Goal: Task Accomplishment & Management: Manage account settings

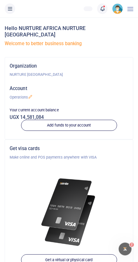
click at [113, 10] on img at bounding box center [117, 8] width 10 height 10
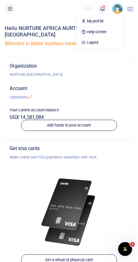
click at [94, 72] on p "NURTURE [GEOGRAPHIC_DATA]" at bounding box center [69, 75] width 118 height 6
click at [100, 12] on icon at bounding box center [102, 9] width 6 height 6
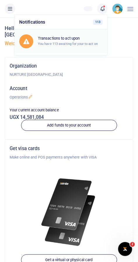
click at [84, 40] on div "Transactions to act upon You have 113 awaiting for your to act on" at bounding box center [70, 41] width 65 height 10
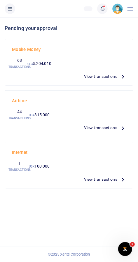
click at [108, 74] on span "View transactions" at bounding box center [100, 76] width 33 height 6
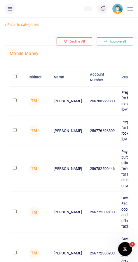
click at [17, 135] on td at bounding box center [18, 130] width 16 height 29
click at [14, 128] on input "checkbox" at bounding box center [15, 130] width 4 height 4
checkbox input "true"
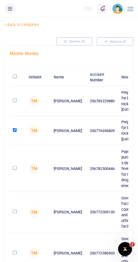
scroll to position [34, 0]
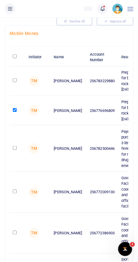
click at [14, 78] on input "checkbox" at bounding box center [15, 80] width 4 height 4
checkbox input "true"
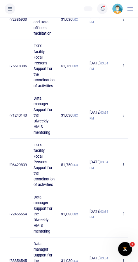
scroll to position [276, 0]
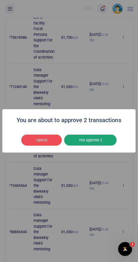
click at [107, 145] on button "Yes approve 2" at bounding box center [90, 139] width 52 height 11
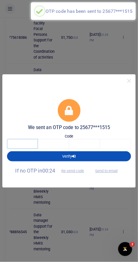
click at [23, 149] on input "text" at bounding box center [22, 144] width 31 height 10
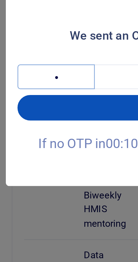
type input "4"
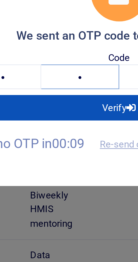
type input "3"
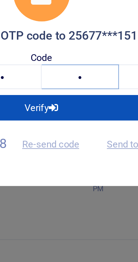
type input "1"
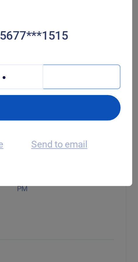
type input "6"
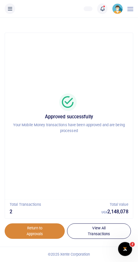
click at [40, 234] on link "Return to Approvals" at bounding box center [35, 231] width 60 height 16
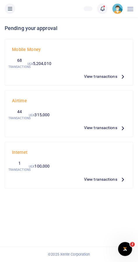
click at [107, 78] on span "View transactions" at bounding box center [100, 76] width 33 height 6
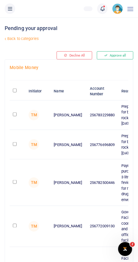
click at [90, 177] on td "256782500446" at bounding box center [101, 182] width 31 height 47
click at [15, 114] on input "checkbox" at bounding box center [15, 114] width 4 height 4
checkbox input "true"
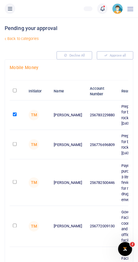
click at [14, 142] on input "checkbox" at bounding box center [15, 144] width 4 height 4
checkbox input "true"
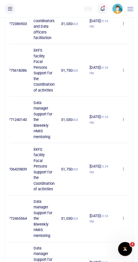
scroll to position [276, 0]
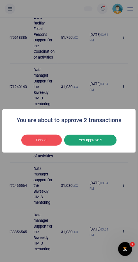
click at [103, 145] on button "Yes approve 2" at bounding box center [90, 139] width 52 height 11
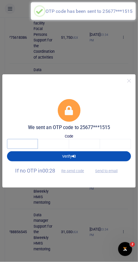
click at [23, 149] on input "text" at bounding box center [22, 144] width 31 height 10
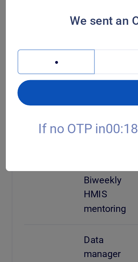
type input "7"
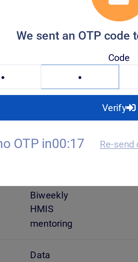
type input "1"
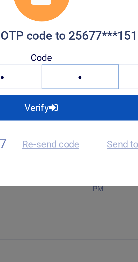
type input "1"
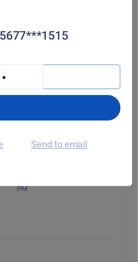
type input "0"
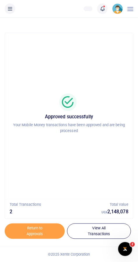
click at [103, 9] on icon at bounding box center [102, 9] width 6 height 6
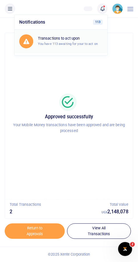
click at [90, 40] on h6 "Transactions to act upon" at bounding box center [70, 38] width 65 height 5
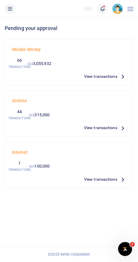
click at [114, 78] on span "View transactions" at bounding box center [100, 76] width 33 height 6
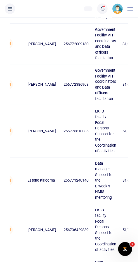
scroll to position [124, 0]
